Goal: Task Accomplishment & Management: Use online tool/utility

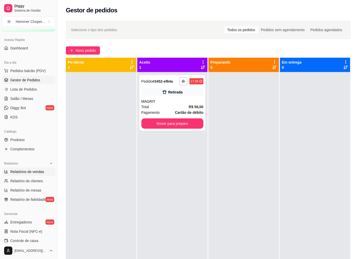
scroll to position [29, 0]
click at [29, 99] on span "Salão / Mesas" at bounding box center [21, 98] width 23 height 5
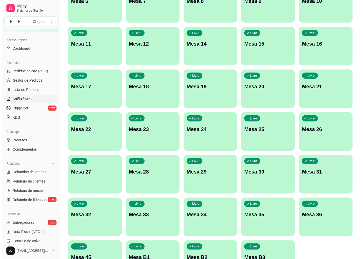
scroll to position [143, 0]
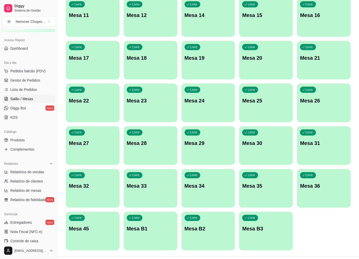
click at [75, 140] on p "Mesa 27" at bounding box center [93, 143] width 48 height 7
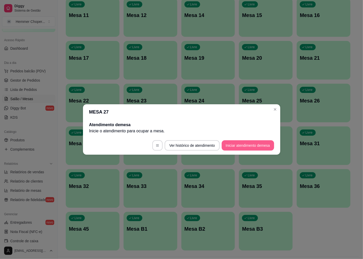
click at [243, 143] on button "Iniciar atendimento de mesa" at bounding box center [248, 145] width 52 height 10
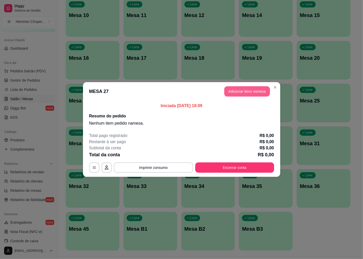
click at [238, 93] on button "Adicionar itens na mesa" at bounding box center [247, 91] width 46 height 10
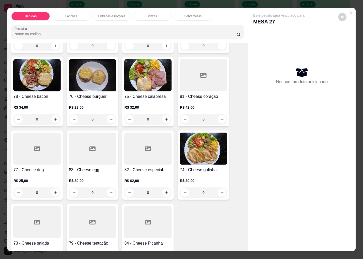
scroll to position [742, 0]
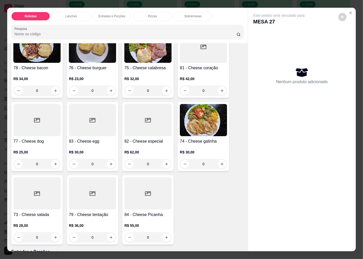
click at [31, 198] on div at bounding box center [36, 193] width 47 height 32
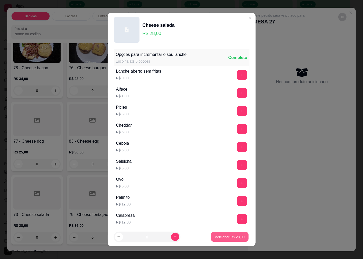
click at [224, 236] on p "Adicionar R$ 28,00" at bounding box center [230, 236] width 30 height 5
type input "1"
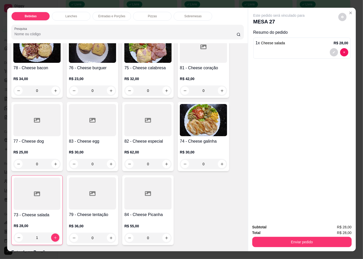
click at [27, 212] on h4 "73 - Cheese salada" at bounding box center [37, 215] width 47 height 6
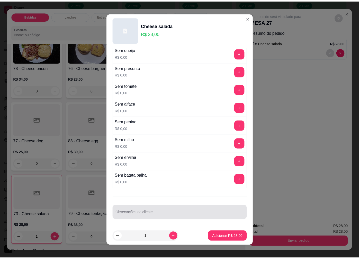
scroll to position [3, 0]
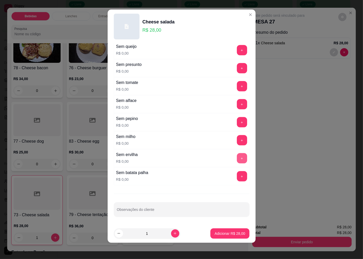
click at [237, 155] on button "+" at bounding box center [242, 158] width 10 height 10
click at [237, 66] on button "+" at bounding box center [242, 68] width 10 height 10
click at [145, 209] on div "Observações do cliente" at bounding box center [182, 209] width 136 height 14
type input "OSMAR 19;00 HRS"
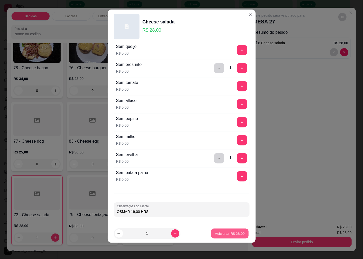
click at [217, 230] on button "Adicionar R$ 28,00" at bounding box center [230, 233] width 38 height 10
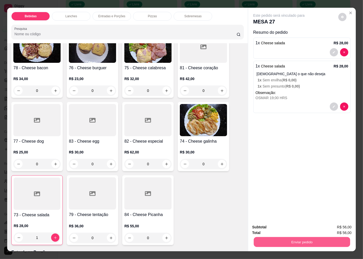
click at [294, 241] on button "Enviar pedido" at bounding box center [302, 241] width 96 height 10
click at [268, 228] on button "Não registrar e enviar pedido" at bounding box center [284, 227] width 53 height 10
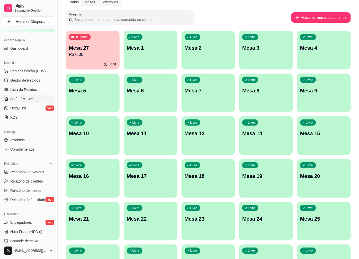
scroll to position [0, 0]
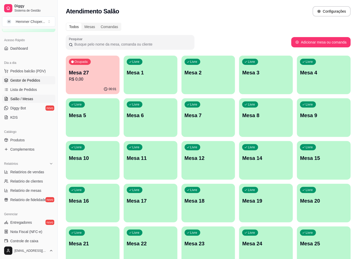
click at [32, 81] on span "Gestor de Pedidos" at bounding box center [25, 80] width 30 height 5
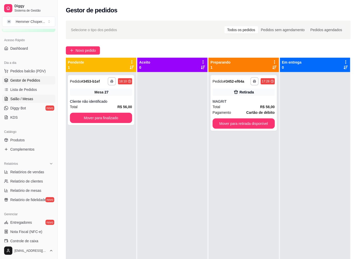
click at [20, 102] on link "Salão / Mesas" at bounding box center [28, 99] width 53 height 8
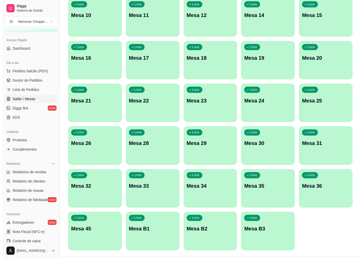
scroll to position [155, 0]
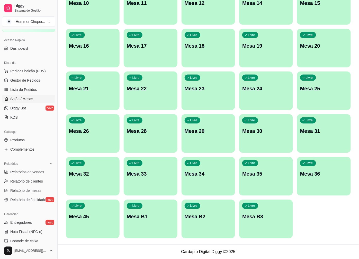
click at [141, 127] on div "Livre Mesa 28" at bounding box center [151, 130] width 54 height 32
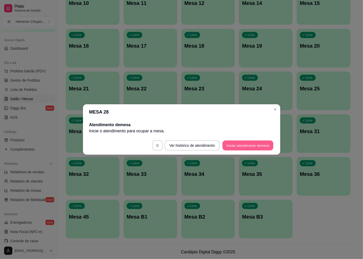
click at [236, 143] on button "Iniciar atendimento de mesa" at bounding box center [248, 145] width 51 height 10
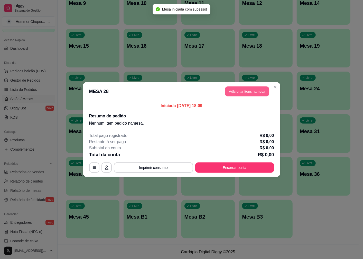
click at [240, 93] on button "Adicionar itens na mesa" at bounding box center [247, 91] width 44 height 10
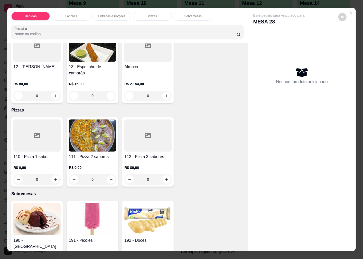
scroll to position [1216, 0]
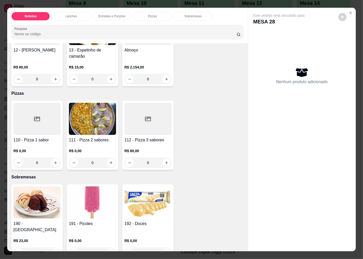
click at [37, 124] on div at bounding box center [36, 119] width 47 height 32
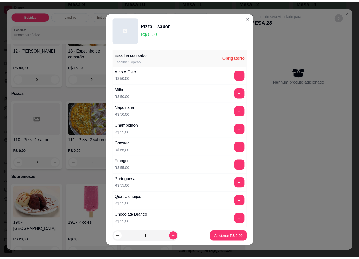
scroll to position [86, 0]
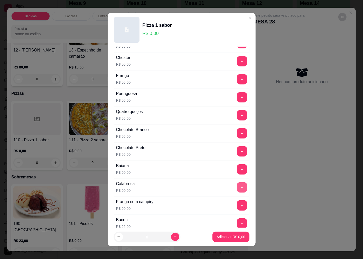
click at [237, 189] on button "+" at bounding box center [242, 187] width 10 height 10
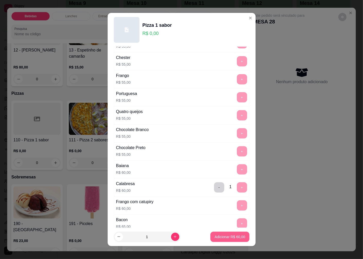
click at [228, 237] on p "Adicionar R$ 60,00" at bounding box center [230, 236] width 31 height 5
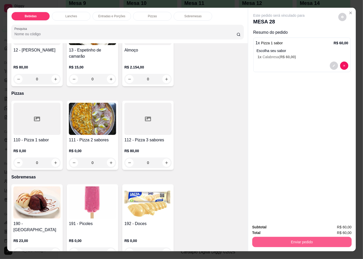
click at [263, 236] on button "Enviar pedido" at bounding box center [301, 241] width 99 height 10
click at [265, 227] on button "Não registrar e enviar pedido" at bounding box center [285, 227] width 52 height 10
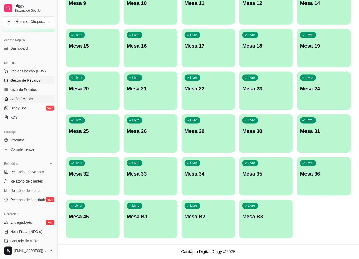
click at [27, 82] on span "Gestor de Pedidos" at bounding box center [25, 80] width 30 height 5
